Goal: Information Seeking & Learning: Learn about a topic

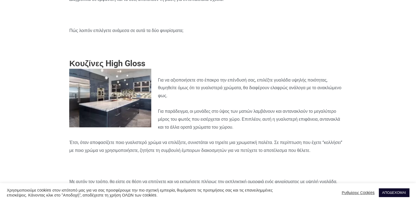
scroll to position [383, 0]
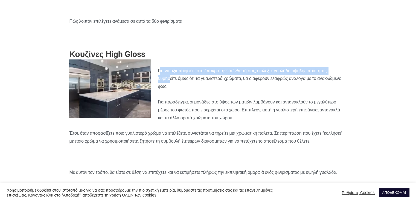
drag, startPoint x: 160, startPoint y: 78, endPoint x: 178, endPoint y: 91, distance: 22.3
click at [178, 90] on p "Για να αξιοποιήσετε στο έπακρο την επένδυσή σας, επιλέξτε γυαλάδα υψηλής ποιότη…" at bounding box center [207, 79] width 277 height 24
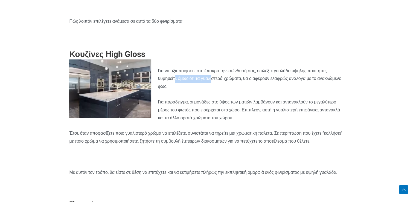
drag, startPoint x: 188, startPoint y: 88, endPoint x: 224, endPoint y: 89, distance: 36.4
click at [224, 89] on p "Για να αξιοποιήσετε στο έπακρο την επένδυσή σας, επιλέξτε γυαλάδα υψηλής ποιότη…" at bounding box center [207, 79] width 277 height 24
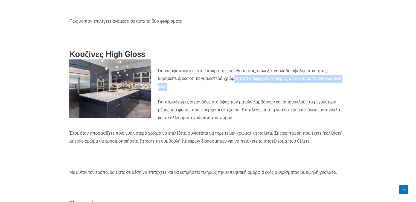
drag, startPoint x: 245, startPoint y: 89, endPoint x: 295, endPoint y: 93, distance: 50.5
click at [288, 90] on p "Για να αξιοποιήσετε στο έπακρο την επένδυσή σας, επιλέξτε γυαλάδα υψηλής ποιότη…" at bounding box center [207, 79] width 277 height 24
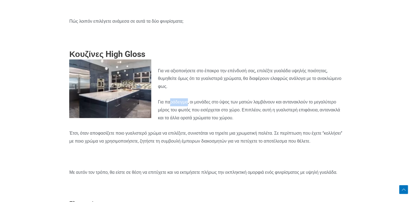
drag, startPoint x: 169, startPoint y: 110, endPoint x: 204, endPoint y: 111, distance: 35.0
click at [193, 111] on p "Για παράδειγμα, οι μονάδες στο ύψος των ματιών λαμβάνουν και αντανακλούν το μεγ…" at bounding box center [207, 110] width 277 height 24
drag, startPoint x: 208, startPoint y: 111, endPoint x: 226, endPoint y: 111, distance: 18.6
click at [223, 111] on p "Για παράδειγμα, οι μονάδες στο ύψος των ματιών λαμβάνουν και αντανακλούν το μεγ…" at bounding box center [207, 110] width 277 height 24
drag, startPoint x: 263, startPoint y: 111, endPoint x: 269, endPoint y: 111, distance: 6.0
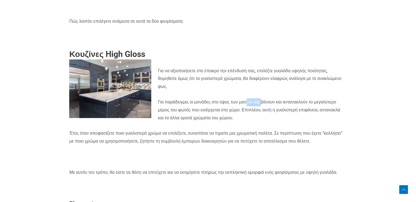
click at [266, 111] on p "Για παράδειγμα, οι μονάδες στο ύψος των ματιών λαμβάνουν και αντανακλούν το μεγ…" at bounding box center [207, 110] width 277 height 24
click at [294, 113] on p "Για παράδειγμα, οι μονάδες στο ύψος των ματιών λαμβάνουν και αντανακλούν το μεγ…" at bounding box center [207, 110] width 277 height 24
drag, startPoint x: 308, startPoint y: 113, endPoint x: 346, endPoint y: 113, distance: 37.7
click at [344, 113] on p "Για παράδειγμα, οι μονάδες στο ύψος των ματιών λαμβάνουν και αντανακλούν το μεγ…" at bounding box center [207, 110] width 277 height 24
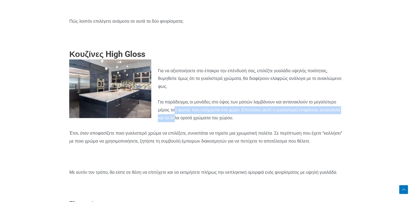
drag, startPoint x: 177, startPoint y: 122, endPoint x: 212, endPoint y: 124, distance: 35.6
click at [202, 122] on p "Για παράδειγμα, οι μονάδες στο ύψος των ματιών λαμβάνουν και αντανακλούν το μεγ…" at bounding box center [207, 110] width 277 height 24
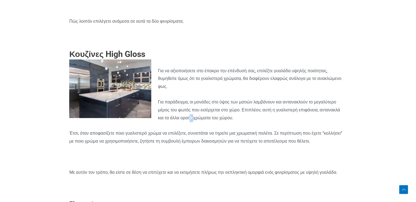
click at [255, 122] on p "Για παράδειγμα, οι μονάδες στο ύψος των ματιών λαμβάνουν και αντανακλούν το μεγ…" at bounding box center [207, 110] width 277 height 24
click at [111, 141] on p "Έτσι, όταν αποφασίζετε ποιο γυαλιστερό χρώμα να επιλέξετε, συνιστάται να τηρείτ…" at bounding box center [207, 137] width 277 height 16
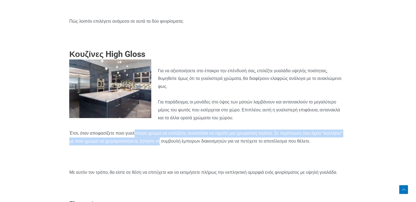
drag, startPoint x: 139, startPoint y: 141, endPoint x: 201, endPoint y: 146, distance: 62.5
click at [191, 145] on p "Έτσι, όταν αποφασίζετε ποιο γυαλιστερό χρώμα να επιλέξετε, συνιστάται να τηρείτ…" at bounding box center [207, 137] width 277 height 16
click at [127, 145] on p "Έτσι, όταν αποφασίζετε ποιο γυαλιστερό χρώμα να επιλέξετε, συνιστάται να τηρείτ…" at bounding box center [207, 137] width 277 height 16
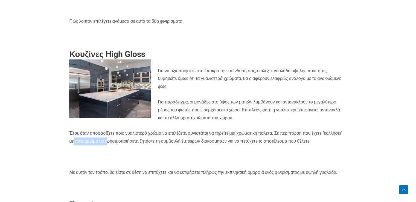
drag, startPoint x: 97, startPoint y: 151, endPoint x: 154, endPoint y: 151, distance: 57.4
click at [142, 145] on p "Έτσι, όταν αποφασίζετε ποιο γυαλιστερό χρώμα να επιλέξετε, συνιστάται να τηρείτ…" at bounding box center [207, 137] width 277 height 16
drag, startPoint x: 190, startPoint y: 146, endPoint x: 215, endPoint y: 145, distance: 24.6
click at [199, 145] on p "Έτσι, όταν αποφασίζετε ποιο γυαλιστερό χρώμα να επιλέξετε, συνιστάται να τηρείτ…" at bounding box center [207, 137] width 277 height 16
drag, startPoint x: 215, startPoint y: 145, endPoint x: 251, endPoint y: 145, distance: 35.8
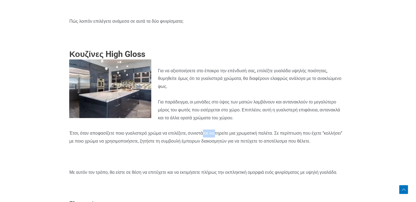
click at [241, 145] on p "Έτσι, όταν αποφασίζετε ποιο γυαλιστερό χρώμα να επιλέξετε, συνιστάται να τηρείτ…" at bounding box center [207, 137] width 277 height 16
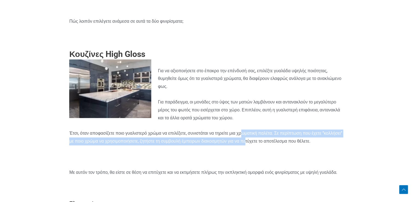
drag, startPoint x: 251, startPoint y: 145, endPoint x: 279, endPoint y: 146, distance: 28.2
click at [277, 145] on p "Έτσι, όταν αποφασίζετε ποιο γυαλιστερό χρώμα να επιλέξετε, συνιστάται να τηρείτ…" at bounding box center [207, 137] width 277 height 16
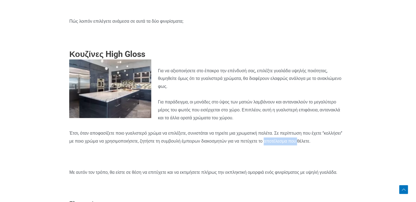
drag, startPoint x: 319, startPoint y: 151, endPoint x: 347, endPoint y: 153, distance: 27.4
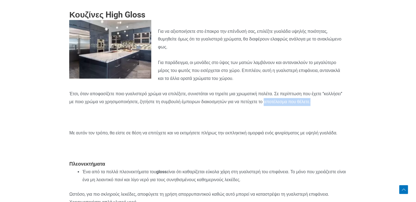
scroll to position [437, 0]
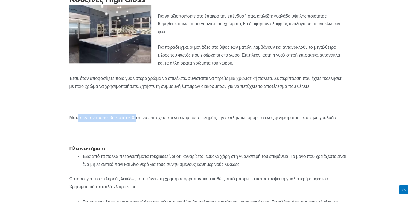
drag, startPoint x: 93, startPoint y: 127, endPoint x: 148, endPoint y: 127, distance: 54.7
click at [148, 122] on p "Με αυτόν τον τρόπο, θα είστε σε θέση να επιτύχετε και να εκτιμήσετε πλήρως την …" at bounding box center [207, 118] width 277 height 8
drag, startPoint x: 160, startPoint y: 127, endPoint x: 197, endPoint y: 126, distance: 36.9
click at [195, 122] on p "Με αυτόν τον τρόπο, θα είστε σε θέση να επιτύχετε και να εκτιμήσετε πλήρως την …" at bounding box center [207, 118] width 277 height 8
drag, startPoint x: 200, startPoint y: 126, endPoint x: 250, endPoint y: 126, distance: 50.0
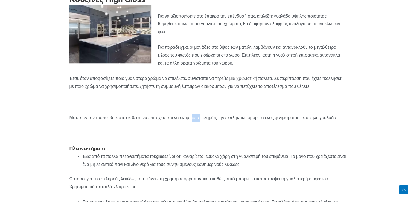
click at [244, 122] on p "Με αυτόν τον τρόπο, θα είστε σε θέση να επιτύχετε και να εκτιμήσετε πλήρως την …" at bounding box center [207, 118] width 277 height 8
drag, startPoint x: 250, startPoint y: 126, endPoint x: 320, endPoint y: 127, distance: 69.7
click at [315, 122] on p "Με αυτόν τον τρόπο, θα είστε σε θέση να επιτύχετε και να εκτιμήσετε πλήρως την …" at bounding box center [207, 118] width 277 height 8
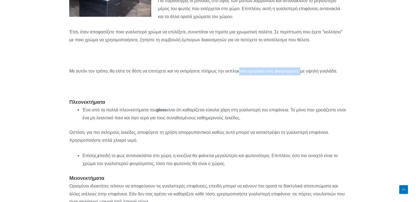
scroll to position [492, 0]
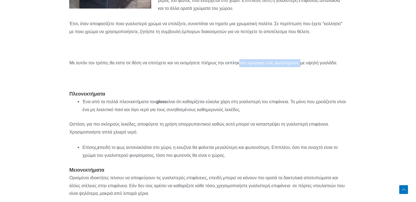
drag, startPoint x: 99, startPoint y: 118, endPoint x: 161, endPoint y: 118, distance: 61.8
click at [160, 114] on li "Ένα από τα πολλά πλεονεκτήματα του gloss είναι ότι καθαρίζεται εύκολα χάρη στη …" at bounding box center [214, 106] width 264 height 16
drag, startPoint x: 171, startPoint y: 118, endPoint x: 203, endPoint y: 118, distance: 32.3
click at [199, 114] on li "Ένα από τα πολλά πλεονεκτήματα του gloss είναι ότι καθαρίζεται εύκολα χάρη στη …" at bounding box center [214, 106] width 264 height 16
drag, startPoint x: 207, startPoint y: 118, endPoint x: 261, endPoint y: 118, distance: 54.7
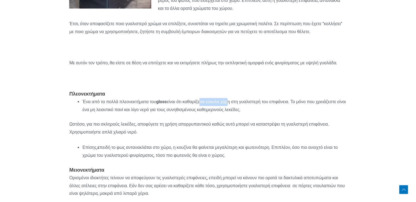
click at [259, 114] on li "Ένα από τα πολλά πλεονεκτήματα του gloss είναι ότι καθαρίζεται εύκολα χάρη στη …" at bounding box center [214, 106] width 264 height 16
drag, startPoint x: 287, startPoint y: 119, endPoint x: 332, endPoint y: 119, distance: 45.1
click at [332, 114] on li "Ένα από τα πολλά πλεονεκτήματα του gloss είναι ότι καθαρίζεται εύκολα χάρη στη …" at bounding box center [214, 106] width 264 height 16
drag, startPoint x: 202, startPoint y: 126, endPoint x: 218, endPoint y: 126, distance: 15.3
click at [208, 114] on li "Ένα από τα πολλά πλεονεκτήματα του gloss είναι ότι καθαρίζεται εύκολα χάρη στη …" at bounding box center [214, 106] width 264 height 16
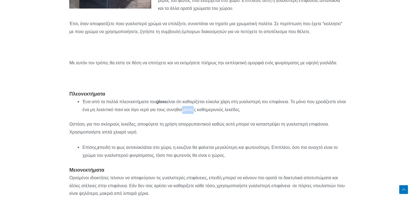
click at [255, 114] on li "Ένα από τα πολλά πλεονεκτήματα του gloss είναι ότι καθαρίζεται εύκολα χάρη στη …" at bounding box center [214, 106] width 264 height 16
click at [282, 114] on li "Ένα από τα πολλά πλεονεκτήματα του gloss είναι ότι καθαρίζεται εύκολα χάρη στη …" at bounding box center [214, 106] width 264 height 16
drag, startPoint x: 103, startPoint y: 148, endPoint x: 130, endPoint y: 148, distance: 27.3
click at [124, 136] on p "Ωστόσο, για πιο σκληρούς λεκέδες, αποφύγετε τη χρήση απορρυπαντικού καθώς αυτό …" at bounding box center [207, 128] width 277 height 16
drag, startPoint x: 143, startPoint y: 143, endPoint x: 183, endPoint y: 143, distance: 39.9
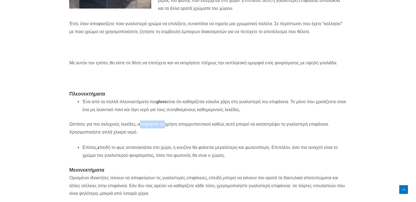
click at [183, 136] on p "Ωστόσο, για πιο σκληρούς λεκέδες, αποφύγετε τη χρήση απορρυπαντικού καθώς αυτό …" at bounding box center [207, 128] width 277 height 16
drag, startPoint x: 225, startPoint y: 140, endPoint x: 256, endPoint y: 140, distance: 31.4
click at [254, 136] on p "Ωστόσο, για πιο σκληρούς λεκέδες, αποφύγετε τη χρήση απορρυπαντικού καθώς αυτό …" at bounding box center [207, 128] width 277 height 16
drag, startPoint x: 256, startPoint y: 140, endPoint x: 281, endPoint y: 140, distance: 24.9
click at [280, 136] on p "Ωστόσο, για πιο σκληρούς λεκέδες, αποφύγετε τη χρήση απορρυπαντικού καθώς αυτό …" at bounding box center [207, 128] width 277 height 16
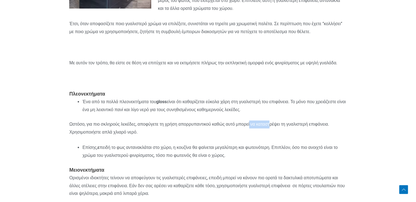
drag, startPoint x: 98, startPoint y: 163, endPoint x: 134, endPoint y: 162, distance: 35.8
click at [131, 159] on li "Επίσης, ε πειδή το φως αντανακλάται στο χώρο, η κουζίνα θα φαίνεται μεγαλύτερη …" at bounding box center [214, 152] width 264 height 16
drag, startPoint x: 175, startPoint y: 162, endPoint x: 215, endPoint y: 162, distance: 39.4
click at [209, 159] on li "Επίσης, ε πειδή το φως αντανακλάται στο χώρο, η κουζίνα θα φαίνεται μεγαλύτερη …" at bounding box center [214, 152] width 264 height 16
drag, startPoint x: 252, startPoint y: 163, endPoint x: 285, endPoint y: 165, distance: 33.7
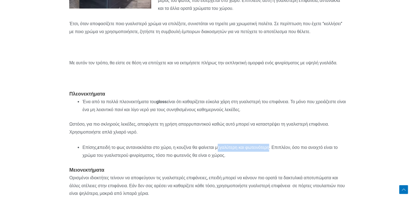
click at [285, 159] on li "Επίσης, ε πειδή το φως αντανακλάται στο χώρο, η κουζίνα θα φαίνεται μεγαλύτερη …" at bounding box center [214, 152] width 264 height 16
drag
click at [164, 159] on li "Επίσης, ε πειδή το φως αντανακλάται στο χώρο, η κουζίνα θα φαίνεται μεγαλύτερη …" at bounding box center [214, 152] width 264 height 16
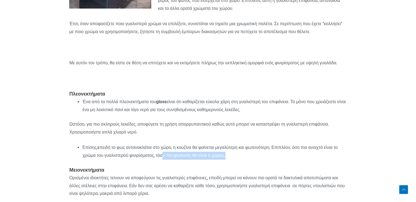
click at [256, 159] on li "Επίσης, ε πειδή το φως αντανακλάται στο χώρο, η κουζίνα θα φαίνεται μεγαλύτερη …" at bounding box center [214, 152] width 264 height 16
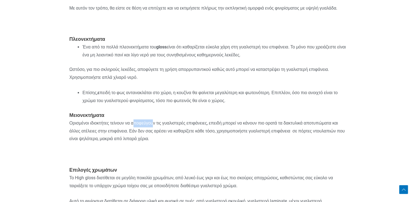
click at [183, 141] on p "Ορισμένοι ιδιοκτήτες τείνουν να αποφεύγουν τις γυαλιστερές επιφάνειες, επειδή μ…" at bounding box center [207, 131] width 277 height 24
click at [231, 141] on p "Ορισμένοι ιδιοκτήτες τείνουν να αποφεύγουν τις γυαλιστερές επιφάνειες, επειδή μ…" at bounding box center [207, 131] width 277 height 24
click at [298, 139] on p "Ορισμένοι ιδιοκτήτες τείνουν να αποφεύγουν τις γυαλιστερές επιφάνειες, επειδή μ…" at bounding box center [207, 131] width 277 height 24
click at [353, 138] on section "Για ορισμένους ιδιοκτήτες, η επιλογή μεταξύ γυαλιστερής και ματ κουζίνας είναι …" at bounding box center [208, 192] width 416 height 900
click at [123, 143] on p "Ορισμένοι ιδιοκτήτες τείνουν να αποφεύγουν τις γυαλιστερές επιφάνειες, επειδή μ…" at bounding box center [207, 131] width 277 height 24
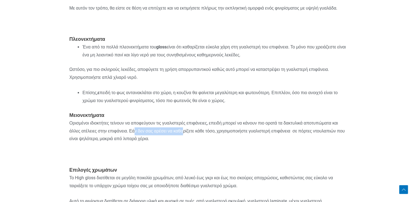
click at [208, 143] on p "Ορισμένοι ιδιοκτήτες τείνουν να αποφεύγουν τις γυαλιστερές επιφάνειες, επειδή μ…" at bounding box center [207, 131] width 277 height 24
click at [270, 143] on p "Ορισμένοι ιδιοκτήτες τείνουν να αποφεύγουν τις γυαλιστερές επιφάνειες, επειδή μ…" at bounding box center [207, 131] width 277 height 24
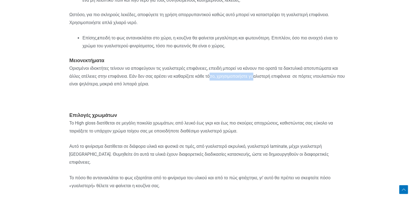
scroll to position [656, 0]
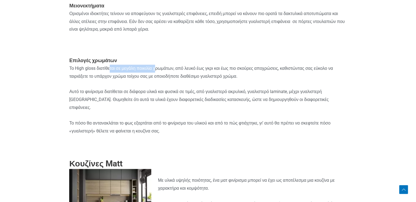
click at [191, 80] on p "Το High gloss διατίθεται σε μεγάλη ποικιλία χρωμάτων, από λευκό έως γκρι και έω…" at bounding box center [207, 73] width 277 height 16
click at [269, 80] on p "Το High gloss διατίθεται σε μεγάλη ποικιλία χρωμάτων, από λευκό έως γκρι και έω…" at bounding box center [207, 73] width 277 height 16
click at [328, 80] on p "Το High gloss διατίθεται σε μεγάλη ποικιλία χρωμάτων, από λευκό έως γκρι και έω…" at bounding box center [207, 73] width 277 height 16
click at [290, 80] on p "Το High gloss διατίθεται σε μεγάλη ποικιλία χρωμάτων, από λευκό έως γκρι και έω…" at bounding box center [207, 73] width 277 height 16
click at [168, 80] on p "Το High gloss διατίθεται σε μεγάλη ποικιλία χρωμάτων, από λευκό έως γκρι και έω…" at bounding box center [207, 73] width 277 height 16
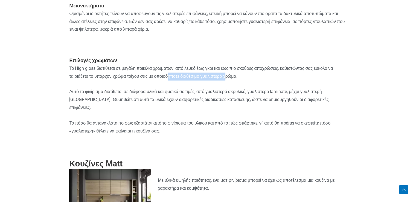
click at [239, 80] on p "Το High gloss διατίθεται σε μεγάλη ποικιλία χρωμάτων, από λευκό έως γκρι και έω…" at bounding box center [207, 73] width 277 height 16
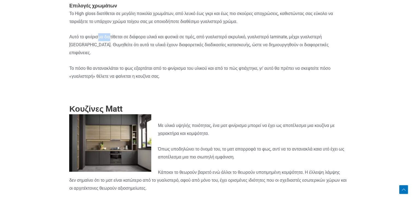
click at [138, 53] on p "Αυτό το φινίρισμα διατίθεται σε διάφορα υλικά και φυσικά σε τιμές, από γυαλιστε…" at bounding box center [207, 45] width 277 height 24
click at [211, 57] on p "Αυτό το φινίρισμα διατίθεται σε διάφορα υλικά και φυσικά σε τιμές, από γυαλιστε…" at bounding box center [207, 45] width 277 height 24
click at [278, 57] on p "Αυτό το φινίρισμα διατίθεται σε διάφορα υλικά και φυσικά σε τιμές, από γυαλιστε…" at bounding box center [207, 45] width 277 height 24
drag, startPoint x: 86, startPoint y: 84, endPoint x: 143, endPoint y: 89, distance: 57.1
click at [143, 89] on div "Για ορισμένους ιδιοκτήτες, η επιλογή μεταξύ γυαλιστερής και ματ κουζίνας είναι …" at bounding box center [207, 15] width 277 height 869
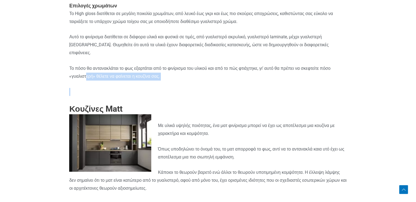
scroll to position [765, 0]
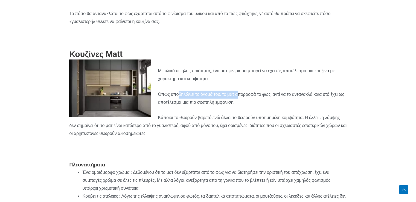
drag, startPoint x: 178, startPoint y: 103, endPoint x: 250, endPoint y: 103, distance: 71.9
click at [250, 103] on p "Όπως υποδηλώνει το όνομά του, το ματ απορροφά το φως, αντί να το αντανακλά καια…" at bounding box center [207, 98] width 277 height 16
drag, startPoint x: 294, startPoint y: 102, endPoint x: 299, endPoint y: 101, distance: 4.8
click at [299, 101] on p "Όπως υποδηλώνει το όνομά του, το ματ απορροφά το φως, αντί να το αντανακλά καια…" at bounding box center [207, 98] width 277 height 16
drag, startPoint x: 164, startPoint y: 110, endPoint x: 240, endPoint y: 110, distance: 76.5
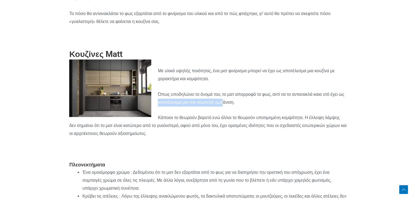
click at [240, 106] on p "Όπως υποδηλώνει το όνομά του, το ματ απορροφά το φως, αντί να το αντανακλά καια…" at bounding box center [207, 98] width 277 height 16
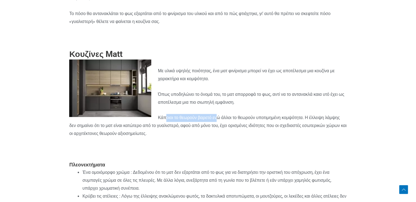
drag, startPoint x: 165, startPoint y: 125, endPoint x: 221, endPoint y: 125, distance: 55.2
click at [221, 125] on p "Κάποιοι το θεωρούν βαρετό ενώ άλλοι το θεωρούν υποτιμημένη κομψότητα. Η έλλειψη…" at bounding box center [207, 126] width 277 height 24
drag, startPoint x: 242, startPoint y: 122, endPoint x: 285, endPoint y: 121, distance: 42.9
drag, startPoint x: 296, startPoint y: 122, endPoint x: 326, endPoint y: 125, distance: 31.1
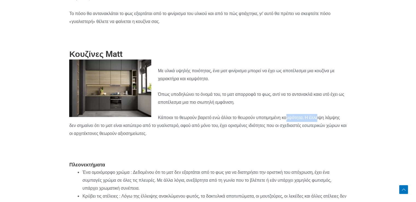
click at [326, 125] on p "Κάποιοι το θεωρούν βαρετό ενώ άλλοι το θεωρούν υποτιμημένη κομψότητα. Η έλλειψη…" at bounding box center [207, 126] width 277 height 24
drag, startPoint x: 122, startPoint y: 135, endPoint x: 128, endPoint y: 135, distance: 6.3
click at [125, 135] on p "Κάποιοι το θεωρούν βαρετό ενώ άλλοι το θεωρούν υποτιμημένη κομψότητα. Η έλλειψη…" at bounding box center [207, 126] width 277 height 24
drag, startPoint x: 147, startPoint y: 135, endPoint x: 160, endPoint y: 135, distance: 12.3
click at [154, 135] on p "Κάποιοι το θεωρούν βαρετό ενώ άλλοι το θεωρούν υποτιμημένη κομψότητα. Η έλλειψη…" at bounding box center [207, 126] width 277 height 24
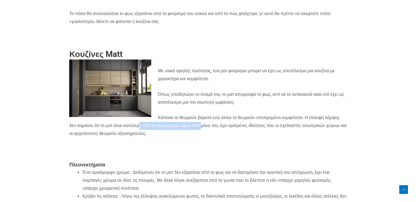
drag, startPoint x: 161, startPoint y: 135, endPoint x: 228, endPoint y: 135, distance: 66.7
click at [228, 135] on p "Κάποιοι το θεωρούν βαρετό ενώ άλλοι το θεωρούν υποτιμημένη κομψότητα. Η έλλειψη…" at bounding box center [207, 126] width 277 height 24
drag, startPoint x: 292, startPoint y: 136, endPoint x: 296, endPoint y: 136, distance: 3.8
click at [295, 136] on p "Κάποιοι το θεωρούν βαρετό ενώ άλλοι το θεωρούν υποτιμημένη κομψότητα. Η έλλειψη…" at bounding box center [207, 126] width 277 height 24
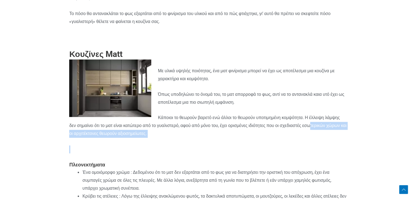
drag, startPoint x: 77, startPoint y: 141, endPoint x: 131, endPoint y: 148, distance: 54.8
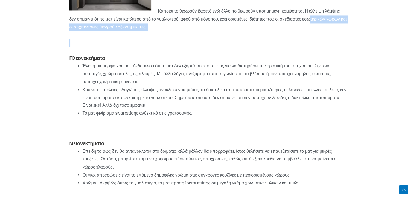
scroll to position [875, 0]
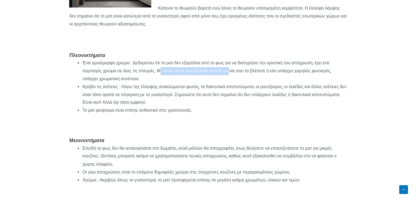
drag, startPoint x: 176, startPoint y: 79, endPoint x: 237, endPoint y: 79, distance: 61.2
click at [237, 79] on li "Ένα ομοιόμορφο χρώμα : Δεδομένου ότι το ματ δεν εξαρτάται από το φως για να δια…" at bounding box center [214, 71] width 264 height 24
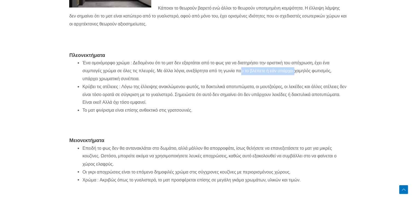
click at [311, 79] on li "Ένα ομοιόμορφο χρώμα : Δεδομένου ότι το ματ δεν εξαρτάται από το φως για να δια…" at bounding box center [214, 71] width 264 height 24
click at [160, 83] on li "Ένα ομοιόμορφο χρώμα : Δεδομένου ότι το ματ δεν εξαρτάται από το φως για να δια…" at bounding box center [214, 71] width 264 height 24
drag, startPoint x: 85, startPoint y: 101, endPoint x: 143, endPoint y: 101, distance: 58.0
click at [143, 101] on li "Κρύβει τις ατέλειες : Λόγω της έλλειψης ανακλώμενου φωτός, τα δακτυλικά αποτυπώ…" at bounding box center [214, 95] width 264 height 24
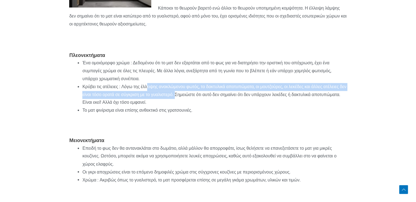
drag, startPoint x: 153, startPoint y: 98, endPoint x: 221, endPoint y: 101, distance: 67.6
click at [215, 101] on li "Κρύβει τις ατέλειες : Λόγω της έλλειψης ανακλώμενου φωτός, τα δακτυλικά αποτυπώ…" at bounding box center [214, 95] width 264 height 24
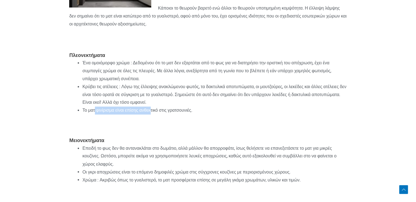
drag, startPoint x: 95, startPoint y: 117, endPoint x: 168, endPoint y: 117, distance: 73.5
click at [168, 114] on li "Το ματ φινίρισμα είναι επίσης ανθεκτικό στις γρατσουνιές." at bounding box center [214, 110] width 264 height 8
drag, startPoint x: 174, startPoint y: 117, endPoint x: 210, endPoint y: 117, distance: 35.8
click at [209, 114] on li "Το ματ φινίρισμα είναι επίσης ανθεκτικό στις γρατσουνιές." at bounding box center [214, 110] width 264 height 8
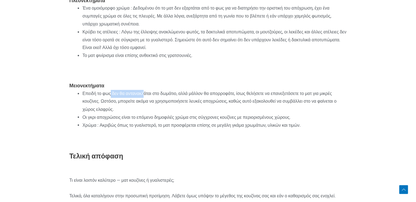
drag, startPoint x: 142, startPoint y: 100, endPoint x: 159, endPoint y: 99, distance: 16.4
click at [149, 100] on li "Επειδή το φως δεν θα αντανακλάται στο δωμάτιο, αλλά μάλλον θα απορροφάτε, ίσως …" at bounding box center [214, 102] width 264 height 24
drag, startPoint x: 171, startPoint y: 99, endPoint x: 187, endPoint y: 99, distance: 15.6
click at [186, 99] on li "Επειδή το φως δεν θα αντανακλάται στο δωμάτιο, αλλά μάλλον θα απορροφάτε, ίσως …" at bounding box center [214, 102] width 264 height 24
drag, startPoint x: 222, startPoint y: 99, endPoint x: 234, endPoint y: 99, distance: 12.0
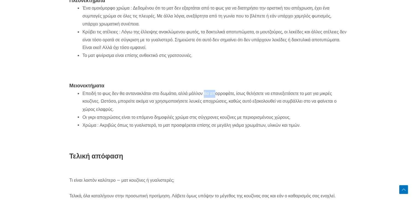
click at [223, 99] on li "Επειδή το φως δεν θα αντανακλάται στο δωμάτιο, αλλά μάλλον θα απορροφάτε, ίσως …" at bounding box center [214, 102] width 264 height 24
drag, startPoint x: 249, startPoint y: 99, endPoint x: 252, endPoint y: 99, distance: 3.0
click at [251, 99] on li "Επειδή το φως δεν θα αντανακλάται στο δωμάτιο, αλλά μάλλον θα απορροφάτε, ίσως …" at bounding box center [214, 102] width 264 height 24
click at [311, 99] on li "Επειδή το φως δεν θα αντανακλάται στο δωμάτιο, αλλά μάλλον θα απορροφάτε, ίσως …" at bounding box center [214, 102] width 264 height 24
click at [174, 112] on li "Επειδή το φως δεν θα αντανακλάται στο δωμάτιο, αλλά μάλλον θα απορροφάτε, ίσως …" at bounding box center [214, 102] width 264 height 24
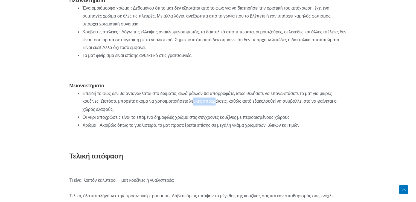
drag, startPoint x: 199, startPoint y: 109, endPoint x: 224, endPoint y: 113, distance: 25.7
click at [223, 113] on li "Επειδή το φως δεν θα αντανακλάται στο δωμάτιο, αλλά μάλλον θα απορροφάτε, ίσως …" at bounding box center [214, 102] width 264 height 24
click at [256, 113] on li "Επειδή το φως δεν θα αντανακλάται στο δωμάτιο, αλλά μάλλον θα απορροφάτε, ίσως …" at bounding box center [214, 102] width 264 height 24
drag, startPoint x: 282, startPoint y: 106, endPoint x: 343, endPoint y: 106, distance: 60.7
click at [343, 106] on li "Επειδή το φως δεν θα αντανακλάται στο δωμάτιο, αλλά μάλλον θα απορροφάτε, ίσως …" at bounding box center [214, 102] width 264 height 24
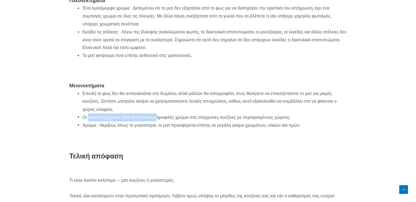
drag, startPoint x: 87, startPoint y: 125, endPoint x: 168, endPoint y: 126, distance: 80.7
click at [168, 121] on li "Οι γκρι αποχρώσεις είναι το επόμενο δημοφιλές χρώμα στις σύγχρονες κουζίνες με …" at bounding box center [214, 117] width 264 height 8
drag, startPoint x: 184, startPoint y: 127, endPoint x: 202, endPoint y: 124, distance: 18.0
click at [200, 121] on li "Οι γκρι αποχρώσεις είναι το επόμενο δημοφιλές χρώμα στις σύγχρονες κουζίνες με …" at bounding box center [214, 117] width 264 height 8
drag, startPoint x: 211, startPoint y: 121, endPoint x: 223, endPoint y: 121, distance: 11.8
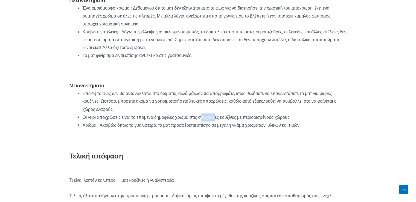
click at [223, 121] on li "Οι γκρι αποχρώσεις είναι το επόμενο δημοφιλές χρώμα στις σύγχρονες κουζίνες με …" at bounding box center [214, 117] width 264 height 8
click at [319, 121] on li "Οι γκρι αποχρώσεις είναι το επόμενο δημοφιλές χρώμα στις σύγχρονες κουζίνες με …" at bounding box center [214, 117] width 264 height 8
click at [168, 129] on li "Χρώμα : Ακριβώς όπως το γυαλιστερό, το ματ προσφέρεται επίσης σε μεγάλη γκάμα χ…" at bounding box center [214, 125] width 264 height 8
click at [253, 129] on li "Χρώμα : Ακριβώς όπως το γυαλιστερό, το ματ προσφέρεται επίσης σε μεγάλη γκάμα χ…" at bounding box center [214, 125] width 264 height 8
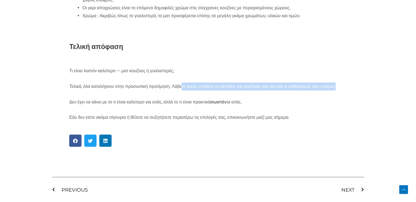
drag, startPoint x: 219, startPoint y: 99, endPoint x: 242, endPoint y: 99, distance: 22.4
click at [228, 90] on p "Τελικά, όλα καταλήγουν στην προσωπική προτίμηση. Λάβετε όμως υπόψην το μέγεθος …" at bounding box center [207, 86] width 277 height 8
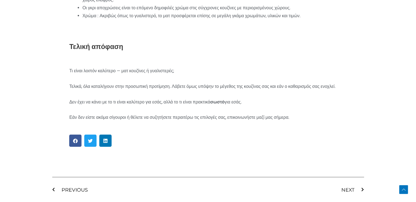
drag, startPoint x: 68, startPoint y: 118, endPoint x: 121, endPoint y: 120, distance: 52.2
drag, startPoint x: 154, startPoint y: 117, endPoint x: 174, endPoint y: 117, distance: 20.5
click at [162, 106] on p "Δεν έχει να κάνει με το τι είναι καλύτερο για εσάς, αλλά το τι είναι πρακτικά σ…" at bounding box center [207, 102] width 277 height 8
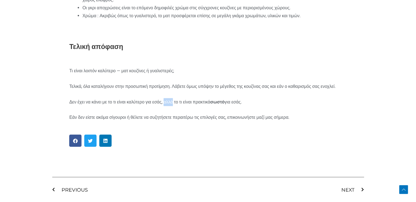
click at [194, 106] on p "Δεν έχει να κάνει με το τι είναι καλύτερο για εσάς, αλλά το τι είναι πρακτικά σ…" at bounding box center [207, 102] width 277 height 8
click at [250, 106] on p "Δεν έχει να κάνει με το τι είναι καλύτερο για εσάς, αλλά το τι είναι πρακτικά σ…" at bounding box center [207, 102] width 277 height 8
click at [124, 121] on p "Εάν δεν είστε ακόμα σίγουροι ή θέλετε να συζητήσετε περαιτέρω τις επιλογές σας,…" at bounding box center [207, 117] width 277 height 8
click at [198, 121] on p "Εάν δεν είστε ακόμα σίγουροι ή θέλετε να συζητήσετε περαιτέρω τις επιλογές σας,…" at bounding box center [207, 117] width 277 height 8
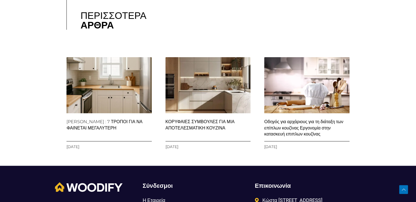
scroll to position [1312, 0]
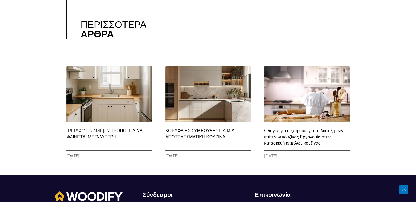
click at [214, 139] on link "ΚΟΡΥΦΑΙΕΣ ΣΥΜΒΟΥΛΕΣ ΓΙΑ ΜΙΑ ΑΠΟΤΕΛΕΣΜΑΤΙΚΗ ΚΟΥΖΙΝΑ" at bounding box center [199, 133] width 69 height 11
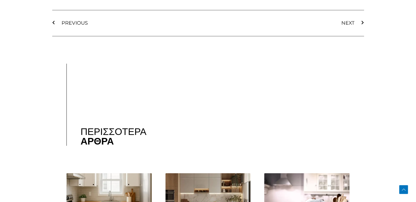
scroll to position [1158, 0]
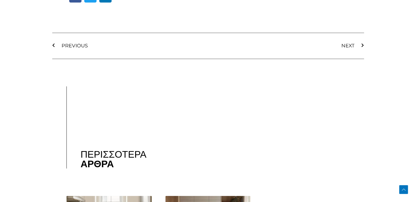
scroll to position [1367, 0]
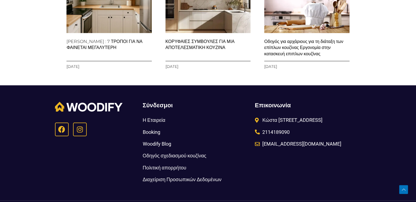
click at [109, 48] on link "[PERSON_NAME] : 7 ΤΡΟΠΟΙ ΓΙΑ ΝΑ ΦΑΙΝΕΤΑΙ ΜΕΓΑΛΥΤΕΡΗ" at bounding box center [104, 44] width 76 height 11
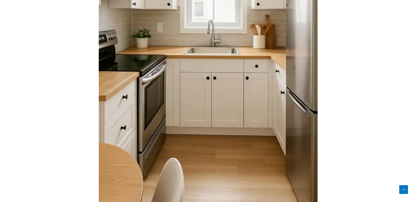
scroll to position [328, 0]
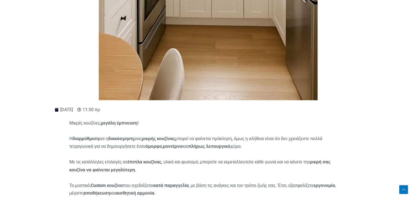
click at [155, 135] on p "Η διαρρύθμιση και η διακόσμηση μιας μικρής κουζίνας μπορεί να φαίνεται πρόκληση…" at bounding box center [207, 143] width 277 height 16
drag, startPoint x: 199, startPoint y: 131, endPoint x: 217, endPoint y: 131, distance: 17.5
click at [216, 135] on p "Η διαρρύθμιση και η διακόσμηση μιας μικρής κουζίνας μπορεί να φαίνεται πρόκληση…" at bounding box center [207, 143] width 277 height 16
click at [291, 135] on p "Η διαρρύθμιση και η διακόσμηση μιας μικρής κουζίνας μπορεί να φαίνεται πρόκληση…" at bounding box center [207, 143] width 277 height 16
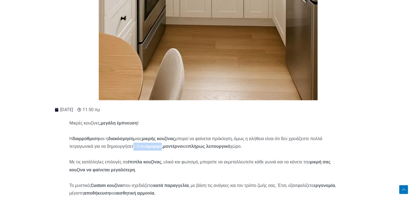
drag, startPoint x: 153, startPoint y: 136, endPoint x: 184, endPoint y: 136, distance: 30.9
click at [182, 136] on p "Η διαρρύθμιση και η διακόσμηση μιας μικρής κουζίνας μπορεί να φαίνεται πρόκληση…" at bounding box center [207, 143] width 277 height 16
drag, startPoint x: 206, startPoint y: 136, endPoint x: 257, endPoint y: 136, distance: 51.1
click at [253, 136] on p "Η διαρρύθμιση και η διακόσμηση μιας μικρής κουζίνας μπορεί να φαίνεται πρόκληση…" at bounding box center [207, 143] width 277 height 16
drag, startPoint x: 88, startPoint y: 153, endPoint x: 129, endPoint y: 153, distance: 41.6
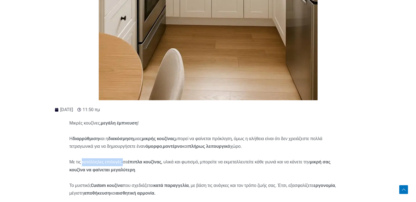
click at [129, 158] on p "Με τις κατάλληλες επιλογές σε έπιπλα κουζίνας , υλικά και φωτισμό, μπορείτε να …" at bounding box center [207, 166] width 277 height 16
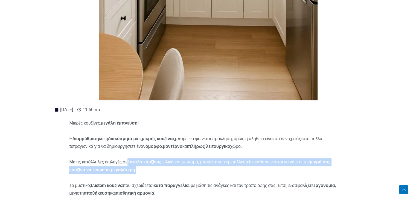
click at [269, 160] on p "Με τις κατάλληλες επιλογές σε έπιπλα κουζίνας , υλικά και φωτισμό, μπορείτε να …" at bounding box center [207, 166] width 277 height 16
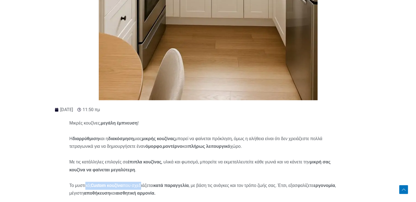
drag, startPoint x: 122, startPoint y: 175, endPoint x: 145, endPoint y: 175, distance: 23.2
click at [145, 182] on p "Το μυστικό; Custom κουζίνα που σχεδιάζεται κατά παραγγελία , με βάση τις ανάγκε…" at bounding box center [207, 190] width 277 height 16
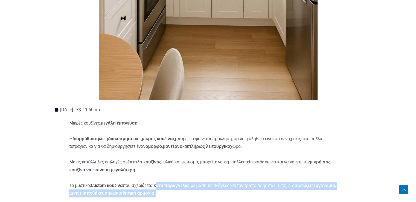
drag, startPoint x: 210, startPoint y: 181, endPoint x: 261, endPoint y: 181, distance: 50.6
click at [258, 182] on p "Το μυστικό; Custom κουζίνα που σχεδιάζεται κατά παραγγελία , με βάση τις ανάγκε…" at bounding box center [207, 190] width 277 height 16
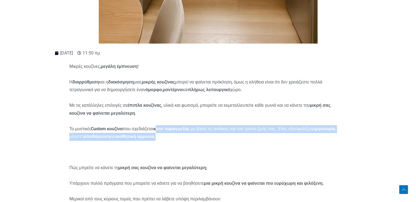
scroll to position [437, 0]
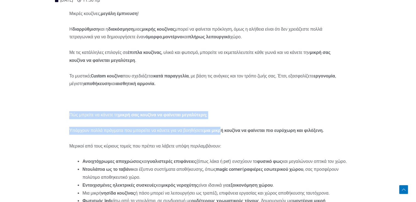
drag, startPoint x: 97, startPoint y: 106, endPoint x: 226, endPoint y: 109, distance: 129.1
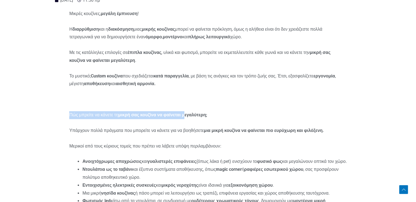
drag, startPoint x: 68, startPoint y: 106, endPoint x: 200, endPoint y: 106, distance: 131.8
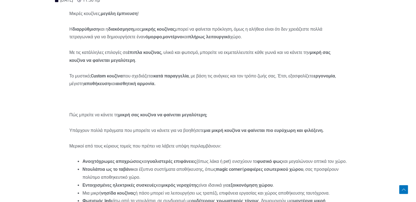
click at [207, 112] on strong "μικρή σας κουζίνα να φαίνεται μεγαλύτερη;" at bounding box center [162, 114] width 89 height 5
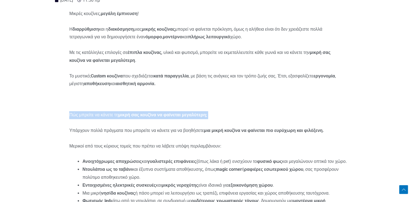
click at [207, 112] on strong "μικρή σας κουζίνα να φαίνεται μεγαλύτερη;" at bounding box center [162, 114] width 89 height 5
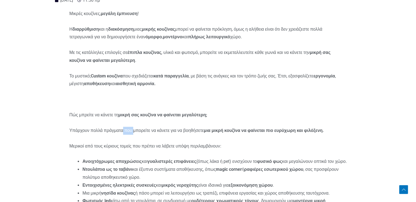
drag, startPoint x: 142, startPoint y: 121, endPoint x: 175, endPoint y: 121, distance: 33.1
click at [173, 127] on p "Υπάρχουν πολλά πράγματα που μπορείτε να κάνετε για να βοηθήσετε μια μικρή κουζί…" at bounding box center [207, 131] width 277 height 8
drag, startPoint x: 194, startPoint y: 121, endPoint x: 218, endPoint y: 121, distance: 24.3
click at [213, 127] on p "Υπάρχουν πολλά πράγματα που μπορείτε να κάνετε για να βοηθήσετε μια μικρή κουζί…" at bounding box center [207, 131] width 277 height 8
drag, startPoint x: 263, startPoint y: 121, endPoint x: 308, endPoint y: 122, distance: 45.4
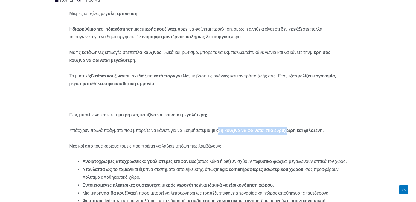
click at [305, 128] on strong "μια μικρή κουζίνα να φαίνεται πιο ευρύχωρη και φιλόξενη." at bounding box center [264, 130] width 120 height 5
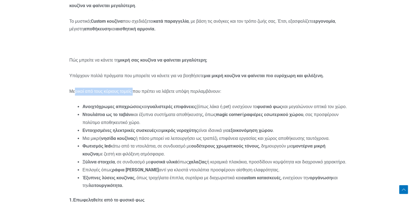
drag, startPoint x: 75, startPoint y: 78, endPoint x: 185, endPoint y: 78, distance: 110.4
click at [182, 87] on p "Μερικοί από τους κύριους τομείς που πρέπει να λάβετε υπόψη περιλαμβάνουν:" at bounding box center [207, 91] width 277 height 8
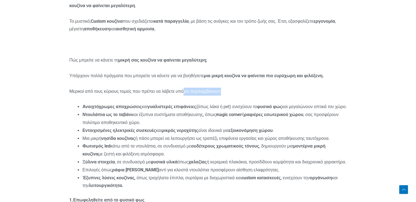
drag, startPoint x: 236, startPoint y: 78, endPoint x: 247, endPoint y: 78, distance: 11.8
click at [247, 87] on p "Μερικοί από τους κύριους τομείς που πρέπει να λάβετε υπόψη περιλαμβάνουν:" at bounding box center [207, 91] width 277 height 8
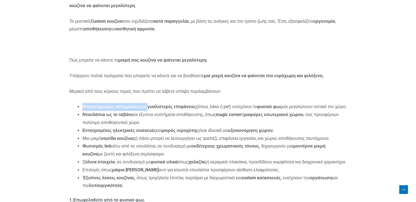
drag, startPoint x: 110, startPoint y: 97, endPoint x: 152, endPoint y: 97, distance: 42.1
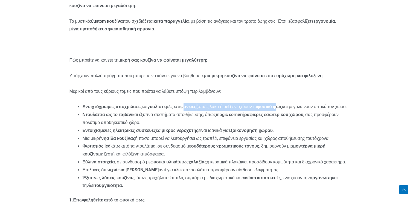
drag, startPoint x: 191, startPoint y: 95, endPoint x: 286, endPoint y: 95, distance: 94.6
click at [286, 103] on li "Ανοιχτόχρωμες αποχρώσεις και γυαλιστερές επιφάνειες (όπως λάκα ή pet) ενισχύουν…" at bounding box center [214, 107] width 264 height 8
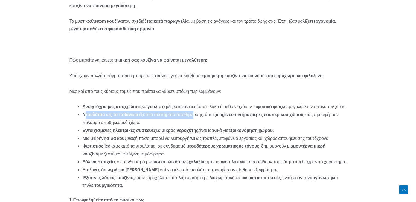
drag, startPoint x: 158, startPoint y: 112, endPoint x: 200, endPoint y: 112, distance: 42.4
click at [197, 112] on li "Ντουλάπια ως το ταβάνι και έξυπνα συστήματα αποθήκευσης, όπως magic corner ή ρα…" at bounding box center [214, 119] width 264 height 16
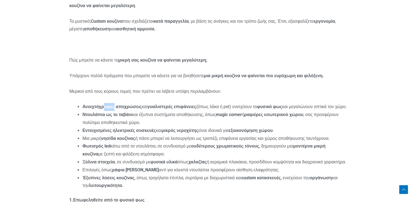
drag, startPoint x: 111, startPoint y: 97, endPoint x: 149, endPoint y: 97, distance: 37.5
click at [136, 104] on strong "Ανοιχτόχρωμες αποχρώσεις" at bounding box center [111, 106] width 59 height 5
click at [180, 104] on strong "γυαλιστερές επιφάνειες" at bounding box center [171, 106] width 49 height 5
click at [225, 103] on li "Ανοιχτόχρωμες αποχρώσεις και γυαλιστερές επιφάνειες (όπως λάκα ή pet) ενισχύουν…" at bounding box center [214, 107] width 264 height 8
click at [255, 103] on li "Ανοιχτόχρωμες αποχρώσεις και γυαλιστερές επιφάνειες (όπως λάκα ή pet) ενισχύουν…" at bounding box center [214, 107] width 264 height 8
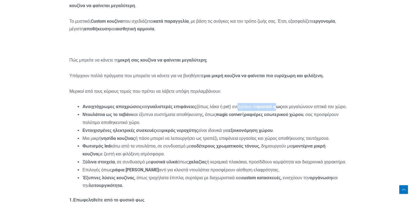
drag, startPoint x: 241, startPoint y: 96, endPoint x: 289, endPoint y: 96, distance: 48.1
click at [288, 103] on li "Ανοιχτόχρωμες αποχρώσεις και γυαλιστερές επιφάνειες (όπως λάκα ή pet) ενισχύουν…" at bounding box center [214, 107] width 264 height 8
drag, startPoint x: 331, startPoint y: 94, endPoint x: 353, endPoint y: 94, distance: 21.9
drag, startPoint x: 117, startPoint y: 128, endPoint x: 159, endPoint y: 128, distance: 41.8
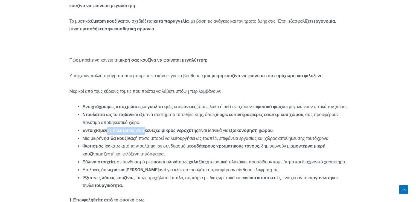
click at [154, 128] on strong "Εντοιχισμένες ηλεκτρικές συσκευές" at bounding box center [119, 130] width 74 height 5
drag, startPoint x: 183, startPoint y: 128, endPoint x: 194, endPoint y: 128, distance: 11.2
click at [194, 128] on strong "μικρός νεροχύτης" at bounding box center [180, 130] width 37 height 5
click at [234, 128] on li "Εντοιχισμένες ηλεκτρικές συσκευές και μικρός νεροχύτης είναι ιδανικά για εξοικο…" at bounding box center [214, 131] width 264 height 8
click at [273, 128] on strong "εξοικονόμηση χώρου" at bounding box center [251, 130] width 44 height 5
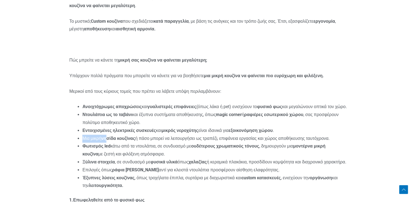
drag, startPoint x: 85, startPoint y: 137, endPoint x: 119, endPoint y: 136, distance: 33.9
click at [116, 136] on li "Μια μικρή νησίδα κουζίνας ή πάσο μπορεί να λειτουργήσει ως τραπέζι, επιφάνεια ε…" at bounding box center [214, 139] width 264 height 8
drag, startPoint x: 141, startPoint y: 135, endPoint x: 178, endPoint y: 138, distance: 37.3
click at [178, 138] on li "Μια μικρή νησίδα κουζίνας ή πάσο μπορεί να λειτουργήσει ως τραπέζι, επιφάνεια ε…" at bounding box center [214, 139] width 264 height 8
drag, startPoint x: 204, startPoint y: 138, endPoint x: 222, endPoint y: 138, distance: 18.0
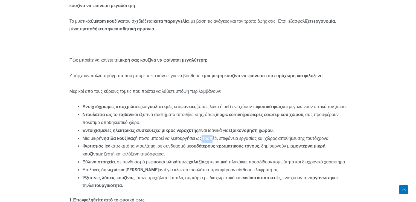
click at [217, 138] on li "Μια μικρή νησίδα κουζίνας ή πάσο μπορεί να λειτουργήσει ως τραπέζι, επιφάνεια ε…" at bounding box center [214, 139] width 264 height 8
drag, startPoint x: 274, startPoint y: 136, endPoint x: 342, endPoint y: 136, distance: 68.6
click at [341, 136] on li "Μια μικρή νησίδα κουζίνας ή πάσο μπορεί να λειτουργήσει ως τραπέζι, επιφάνεια ε…" at bounding box center [214, 139] width 264 height 8
drag, startPoint x: 153, startPoint y: 142, endPoint x: 160, endPoint y: 141, distance: 7.4
click at [160, 142] on li "Φωτισμός led κάτω από τα ντουλάπια, σε συνδυασμό με ουδέτερους χρωματικούς τόνο…" at bounding box center [214, 150] width 264 height 16
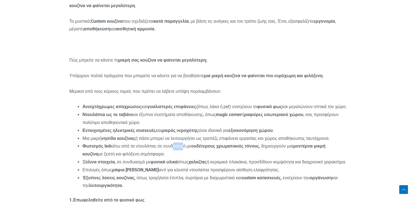
drag, startPoint x: 189, startPoint y: 140, endPoint x: 203, endPoint y: 140, distance: 13.1
click at [193, 142] on li "Φωτισμός led κάτω από τα ντουλάπια, σε συνδυασμό με ουδέτερους χρωματικούς τόνο…" at bounding box center [214, 150] width 264 height 16
drag, startPoint x: 247, startPoint y: 140, endPoint x: 250, endPoint y: 140, distance: 3.0
click at [250, 142] on li "Φωτισμός led κάτω από τα ντουλάπια, σε συνδυασμό με ουδέτερους χρωματικούς τόνο…" at bounding box center [214, 150] width 264 height 16
click at [322, 146] on li "Φωτισμός led κάτω από τα ντουλάπια, σε συνδυασμό με ουδέτερους χρωματικούς τόνο…" at bounding box center [214, 150] width 264 height 16
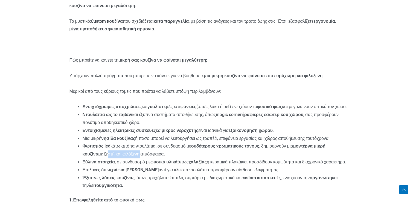
drag, startPoint x: 106, startPoint y: 148, endPoint x: 168, endPoint y: 148, distance: 62.3
click at [160, 148] on li "Φωτισμός led κάτω από τα ντουλάπια, σε συνδυασμό με ουδέτερους χρωματικούς τόνο…" at bounding box center [214, 150] width 264 height 16
drag, startPoint x: 156, startPoint y: 162, endPoint x: 173, endPoint y: 162, distance: 17.2
click at [171, 162] on li "Ξύλινα στοιχεία , σε συνδυασμό με φυσικά υλικά όπως χαλαζίας ή κεραμικά πλακάκι…" at bounding box center [214, 162] width 264 height 8
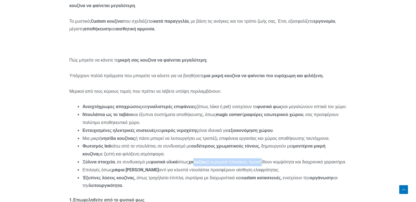
click at [267, 158] on li "Ξύλινα στοιχεία , σε συνδυασμό με φυσικά υλικά όπως χαλαζίας ή κεραμικά πλακάκι…" at bounding box center [214, 162] width 264 height 8
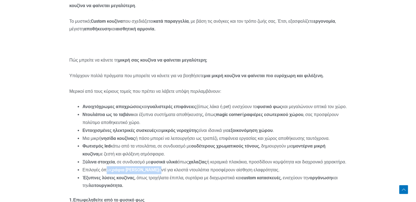
drag, startPoint x: 108, startPoint y: 176, endPoint x: 148, endPoint y: 177, distance: 39.7
click at [148, 174] on li "Επιλογές όπως ράφια κουζίνας αντί για κλειστά ντουλάπια προσφέρουν αίσθηση ελαφ…" at bounding box center [214, 170] width 264 height 8
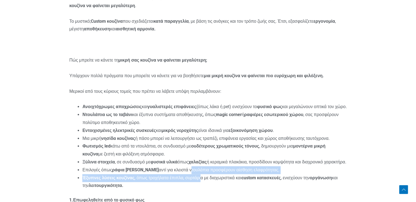
drag, startPoint x: 202, startPoint y: 179, endPoint x: 254, endPoint y: 179, distance: 51.7
click at [252, 179] on ul "Ανοιχτόχρωμες αποχρώσεις και γυαλιστερές επιφάνειες (όπως λάκα ή pet) ενισχύουν…" at bounding box center [214, 146] width 264 height 87
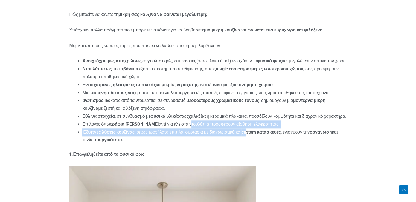
scroll to position [547, 0]
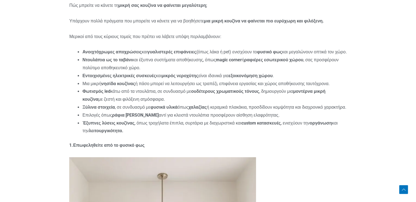
click at [111, 119] on li "Επιλογές όπως ράφια κουζίνας αντί για κλειστά ντουλάπια προσφέρουν αίσθηση ελαφ…" at bounding box center [214, 115] width 264 height 8
drag, startPoint x: 165, startPoint y: 128, endPoint x: 174, endPoint y: 128, distance: 9.0
click at [172, 128] on li "Έξυπνες λύσεις κουζίνας , όπως τροχήλατα έπιπλα, συρτάρια με διαχωριστικά και c…" at bounding box center [214, 127] width 264 height 16
drag, startPoint x: 177, startPoint y: 128, endPoint x: 231, endPoint y: 128, distance: 53.6
click at [230, 128] on li "Έξυπνες λύσεις κουζίνας , όπως τροχήλατα έπιπλα, συρτάρια με διαχωριστικά και c…" at bounding box center [214, 127] width 264 height 16
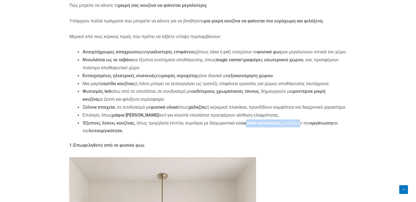
drag, startPoint x: 267, startPoint y: 128, endPoint x: 317, endPoint y: 130, distance: 50.1
click at [314, 130] on li "Έξυπνες λύσεις κουζίνας , όπως τροχήλατα έπιπλα, συρτάρια με διαχωριστικά και c…" at bounding box center [214, 127] width 264 height 16
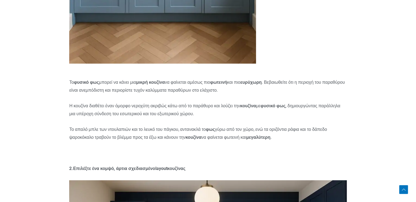
scroll to position [930, 0]
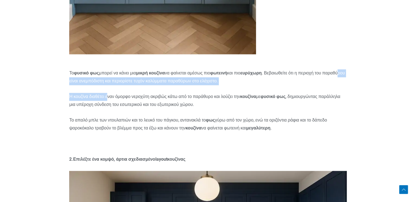
drag, startPoint x: 88, startPoint y: 87, endPoint x: 115, endPoint y: 90, distance: 26.9
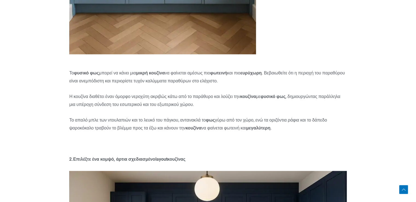
click at [134, 107] on p "Η κουζίνα διαθέτει έναν όμορφο νεροχύτη ακριβώς κάτω από το παράθυρο και λούζει…" at bounding box center [207, 101] width 277 height 16
click at [130, 102] on p "Η κουζίνα διαθέτει έναν όμορφο νεροχύτη ακριβώς κάτω από το παράθυρο και λούζει…" at bounding box center [207, 101] width 277 height 16
drag, startPoint x: 150, startPoint y: 102, endPoint x: 159, endPoint y: 102, distance: 8.5
click at [157, 102] on p "Η κουζίνα διαθέτει έναν όμορφο νεροχύτη ακριβώς κάτω από το παράθυρο και λούζει…" at bounding box center [207, 101] width 277 height 16
click at [183, 102] on p "Η κουζίνα διαθέτει έναν όμορφο νεροχύτη ακριβώς κάτω από το παράθυρο και λούζει…" at bounding box center [207, 101] width 277 height 16
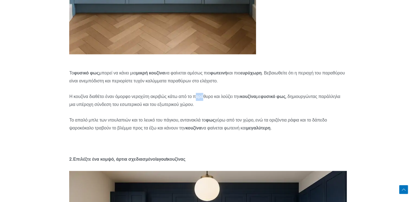
drag, startPoint x: 231, startPoint y: 102, endPoint x: 263, endPoint y: 102, distance: 32.5
click at [242, 102] on p "Η κουζίνα διαθέτει έναν όμορφο νεροχύτη ακριβώς κάτω από το παράθυρο και λούζει…" at bounding box center [207, 101] width 277 height 16
drag, startPoint x: 279, startPoint y: 102, endPoint x: 313, endPoint y: 102, distance: 33.4
click at [312, 102] on p "Η κουζίνα διαθέτει έναν όμορφο νεροχύτη ακριβώς κάτω από το παράθυρο και λούζει…" at bounding box center [207, 101] width 277 height 16
drag, startPoint x: 94, startPoint y: 127, endPoint x: 156, endPoint y: 127, distance: 62.3
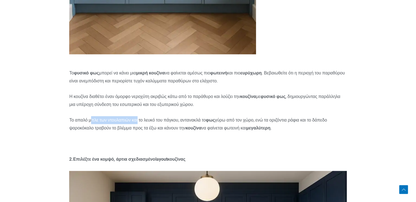
click at [151, 127] on p "Το απαλό μπλε των ντουλαπιών και το λευκό του πάγκου, αντανακλά το φως γύρω από…" at bounding box center [207, 124] width 277 height 16
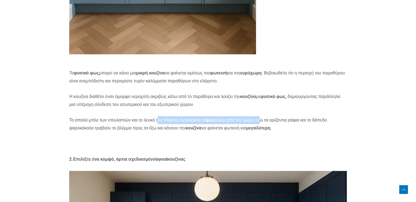
drag, startPoint x: 181, startPoint y: 127, endPoint x: 295, endPoint y: 128, distance: 114.0
click at [292, 128] on p "Το απαλό μπλε των ντουλαπιών και το λευκό του πάγκου, αντανακλά το φως γύρω από…" at bounding box center [207, 124] width 277 height 16
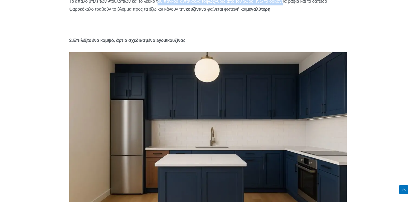
scroll to position [1039, 0]
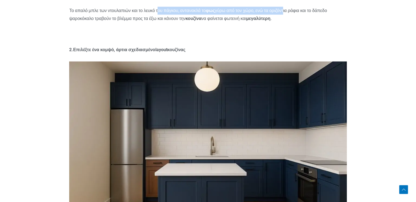
drag, startPoint x: 156, startPoint y: 54, endPoint x: 204, endPoint y: 54, distance: 47.3
click at [201, 54] on p "2.Επιλέξτε ένα κομψό, άρτια σχεδιασμένο layout κουζίνας" at bounding box center [207, 50] width 277 height 8
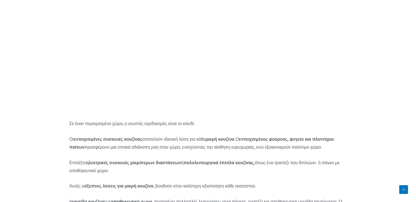
scroll to position [1422, 0]
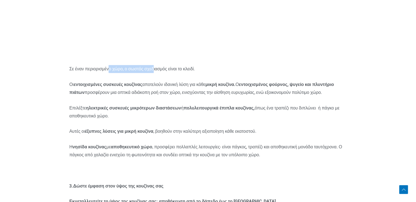
drag, startPoint x: 118, startPoint y: 74, endPoint x: 174, endPoint y: 74, distance: 56.6
click at [174, 73] on p "Σε έναν περιορισμένο χώρο, ο σωστός σχεδιασμός είναι το κλειδί." at bounding box center [207, 69] width 277 height 8
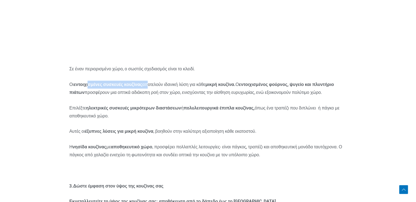
drag, startPoint x: 93, startPoint y: 92, endPoint x: 154, endPoint y: 90, distance: 61.0
click at [154, 90] on p "Οι εντοιχισμένες συσκευές κουζίνας αποτελούν ιδανική λύση για κάθε μικρή κουζίν…" at bounding box center [207, 89] width 277 height 16
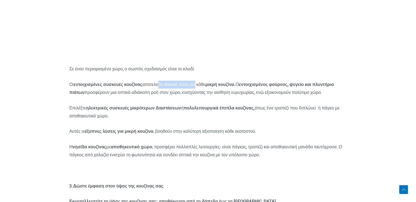
drag, startPoint x: 174, startPoint y: 90, endPoint x: 206, endPoint y: 90, distance: 32.3
click at [206, 90] on p "Οι εντοιχισμένες συσκευές κουζίνας αποτελούν ιδανική λύση για κάθε μικρή κουζίν…" at bounding box center [207, 89] width 277 height 16
drag, startPoint x: 271, startPoint y: 90, endPoint x: 289, endPoint y: 90, distance: 18.0
click at [279, 90] on p "Οι εντοιχισμένες συσκευές κουζίνας αποτελούν ιδανική λύση για κάθε μικρή κουζίν…" at bounding box center [207, 89] width 277 height 16
drag, startPoint x: 82, startPoint y: 97, endPoint x: 120, endPoint y: 95, distance: 38.6
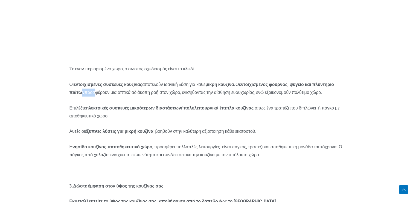
click at [116, 95] on p "Οι εντοιχισμένες συσκευές κουζίνας αποτελούν ιδανική λύση για κάθε μικρή κουζίν…" at bounding box center [207, 89] width 277 height 16
drag, startPoint x: 127, startPoint y: 95, endPoint x: 151, endPoint y: 96, distance: 24.1
click at [150, 96] on p "Οι εντοιχισμένες συσκευές κουζίνας αποτελούν ιδανική λύση για κάθε μικρή κουζίν…" at bounding box center [207, 89] width 277 height 16
drag, startPoint x: 159, startPoint y: 97, endPoint x: 192, endPoint y: 97, distance: 33.1
click at [192, 97] on p "Οι εντοιχισμένες συσκευές κουζίνας αποτελούν ιδανική λύση για κάθε μικρή κουζίν…" at bounding box center [207, 89] width 277 height 16
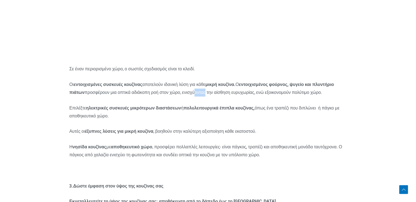
drag
click at [233, 97] on p "Οι εντοιχισμένες συσκευές κουζίνας αποτελούν ιδανική λύση για κάθε μικρή κουζίν…" at bounding box center [207, 89] width 277 height 16
click at [303, 97] on p "Οι εντοιχισμένες συσκευές κουζίνας αποτελούν ιδανική λύση για κάθε μικρή κουζίν…" at bounding box center [207, 89] width 277 height 16
click at [127, 115] on p "Επιλέξτε ηλεκτρικές συσκευές μικρότερων διαστάσεων ή πολυλειτουργικά έπιπλα κου…" at bounding box center [207, 112] width 277 height 16
click at [166, 110] on strong "ηλεκτρικές συσκευές μικρότερων διαστάσεων" at bounding box center [133, 107] width 95 height 5
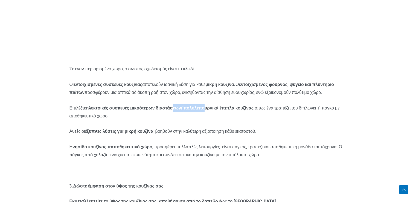
click at [219, 114] on p "Επιλέξτε ηλεκτρικές συσκευές μικρότερων διαστάσεων ή πολυλειτουργικά έπιπλα κου…" at bounding box center [207, 112] width 277 height 16
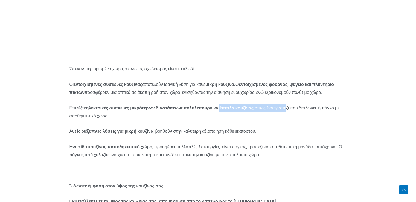
click at [292, 115] on p "Επιλέξτε ηλεκτρικές συσκευές μικρότερων διαστάσεων ή πολυλειτουργικά έπιπλα κου…" at bounding box center [207, 112] width 277 height 16
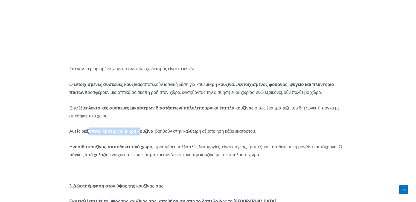
click at [149, 134] on strong "έξυπνες λύσεις για μικρή κουζίνα" at bounding box center [119, 130] width 68 height 5
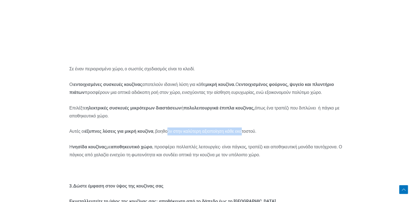
drag, startPoint x: 180, startPoint y: 138, endPoint x: 255, endPoint y: 138, distance: 74.4
click at [250, 135] on p "Αυτές οι έξυπνες λύσεις για μικρή κουζίνα , βοηθούν στην καλύτερη αξιοποίηση κά…" at bounding box center [207, 131] width 277 height 8
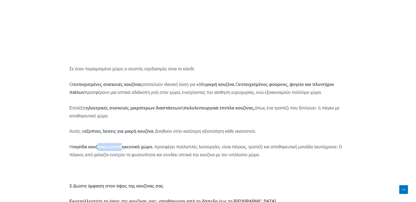
drag, startPoint x: 104, startPoint y: 151, endPoint x: 130, endPoint y: 151, distance: 25.4
click at [128, 151] on p "Η νησίδα κουζίνας με αποθηκευτικό χώρο , προσφέρει πολλαπλές λειτουργίες- είναι…" at bounding box center [207, 151] width 277 height 16
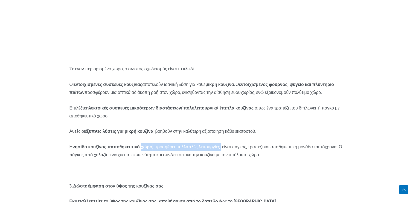
drag, startPoint x: 186, startPoint y: 151, endPoint x: 233, endPoint y: 151, distance: 47.6
click at [229, 151] on p "Η νησίδα κουζίνας με αποθηκευτικό χώρο , προσφέρει πολλαπλές λειτουργίες- είναι…" at bounding box center [207, 151] width 277 height 16
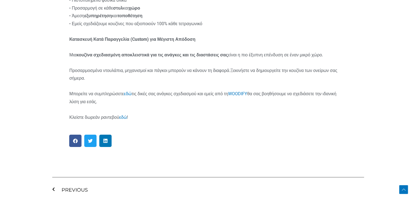
scroll to position [3991, 0]
